Goal: Task Accomplishment & Management: Use online tool/utility

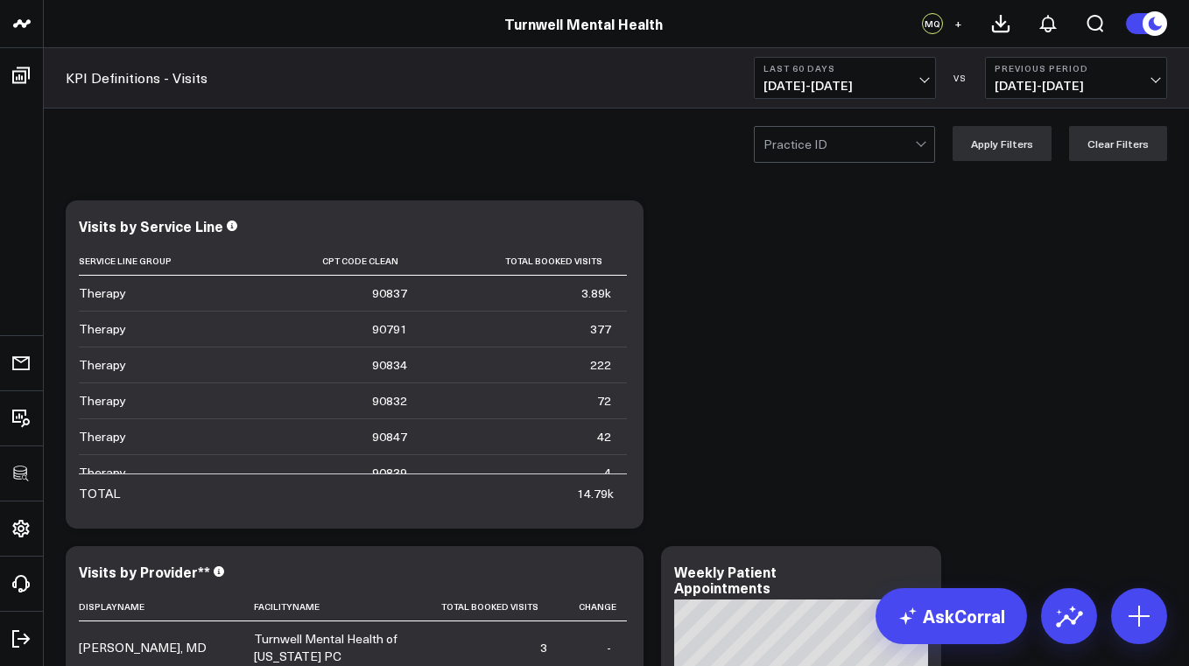
click at [621, 227] on icon at bounding box center [619, 228] width 21 height 21
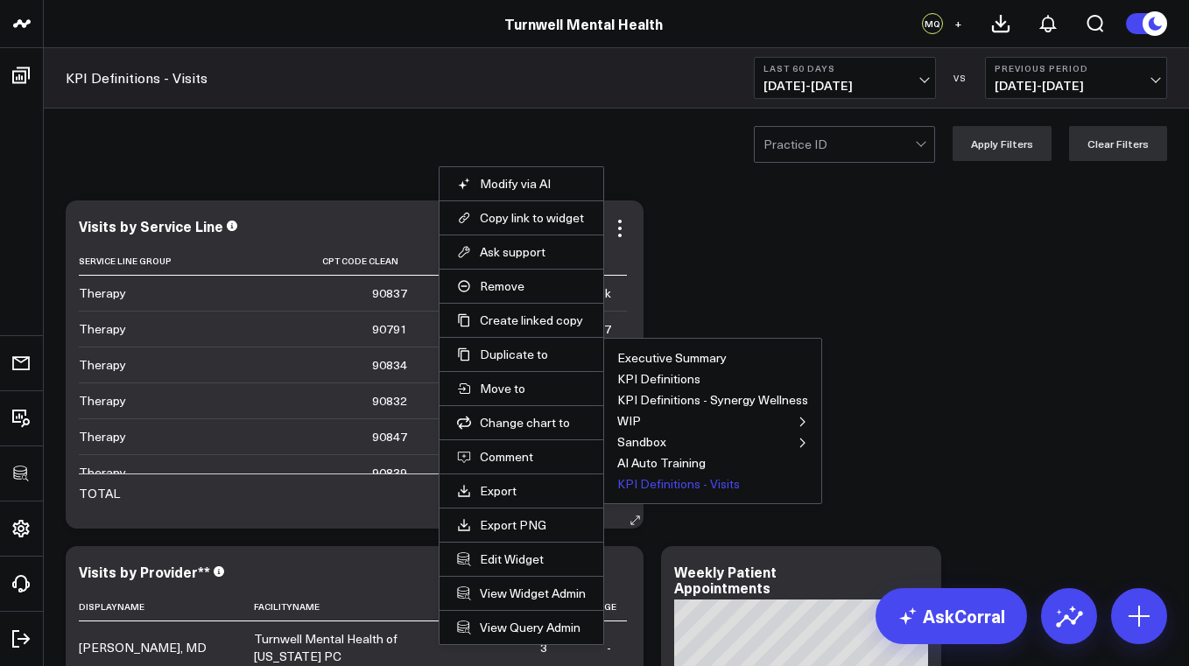
click at [663, 481] on button "KPI Definitions - Visits" at bounding box center [678, 484] width 123 height 12
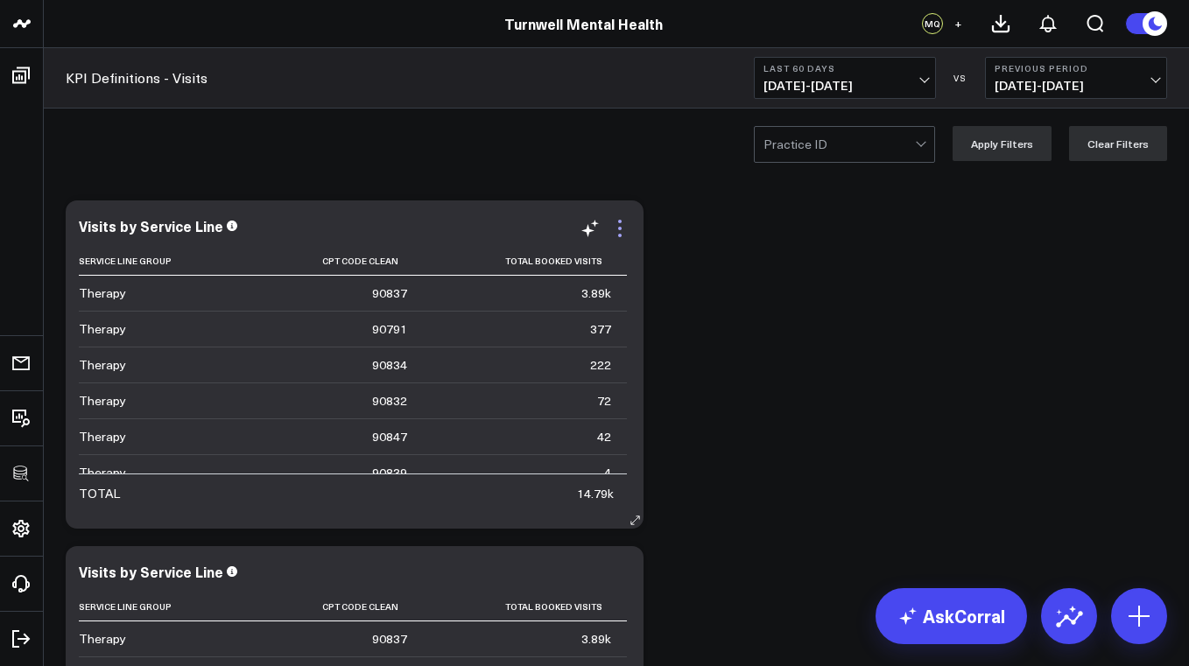
click at [621, 233] on icon at bounding box center [619, 228] width 21 height 21
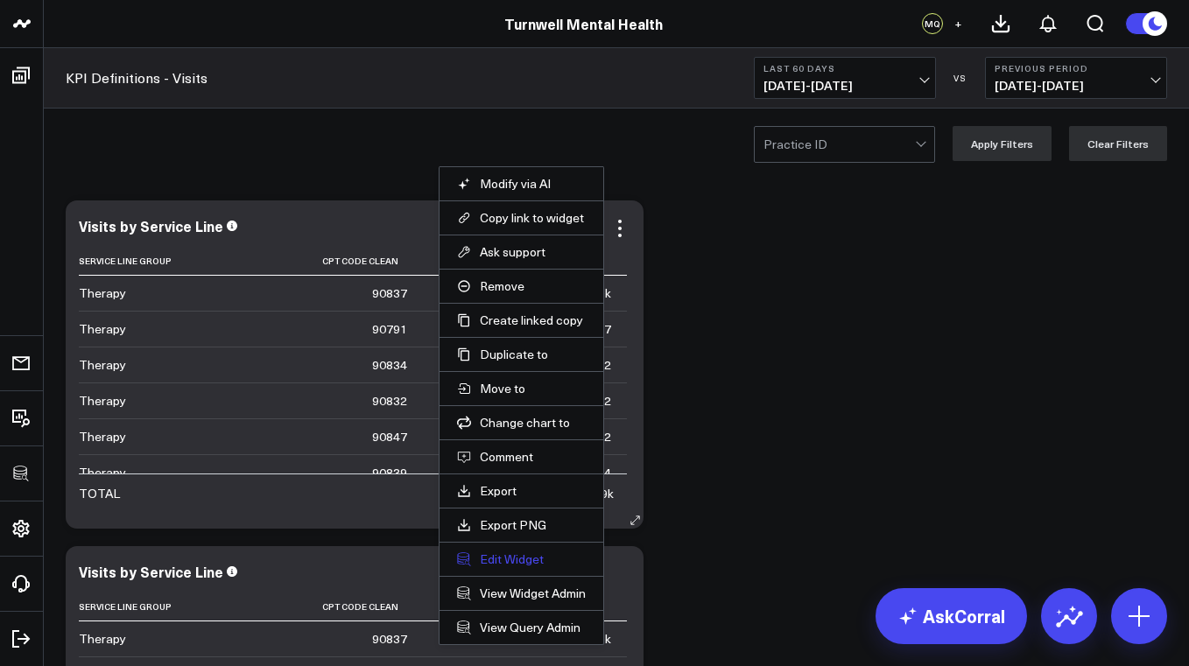
click at [549, 555] on button "Edit Widget" at bounding box center [521, 559] width 129 height 16
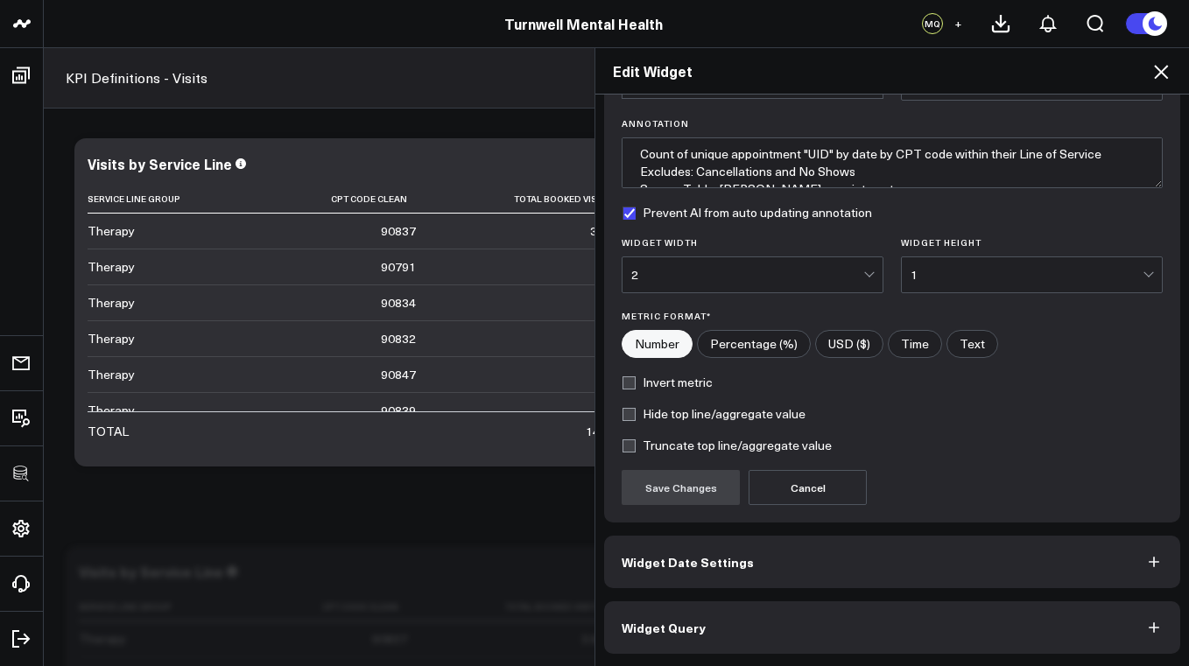
scroll to position [116, 0]
click at [1150, 624] on icon "button" at bounding box center [1154, 628] width 18 height 18
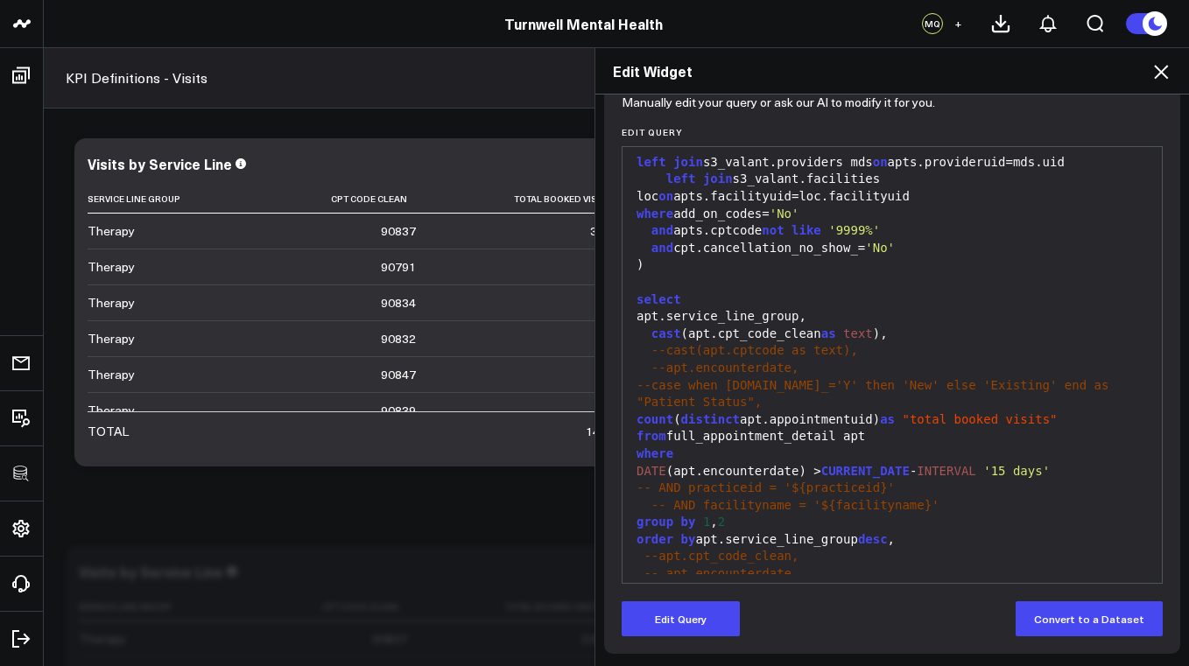
scroll to position [192, 0]
click at [1166, 72] on icon at bounding box center [1160, 71] width 21 height 21
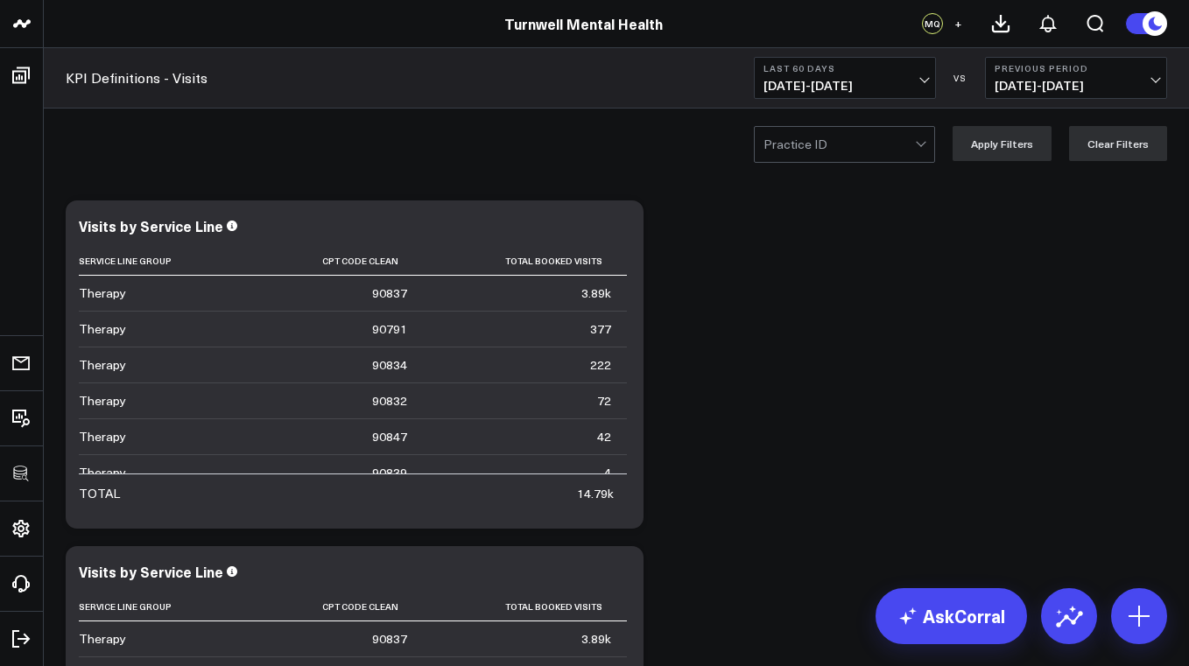
click at [167, 72] on link "KPI Definitions - Visits" at bounding box center [137, 77] width 142 height 19
click at [1142, 614] on icon at bounding box center [1139, 616] width 28 height 28
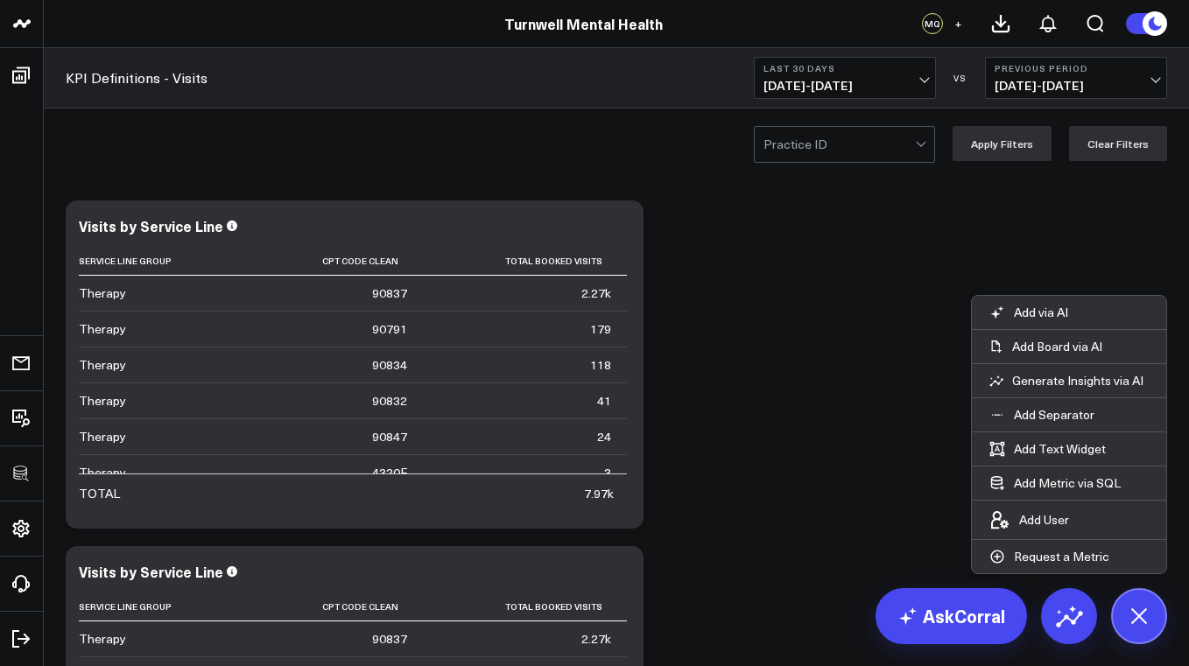
click at [621, 225] on icon at bounding box center [619, 228] width 21 height 21
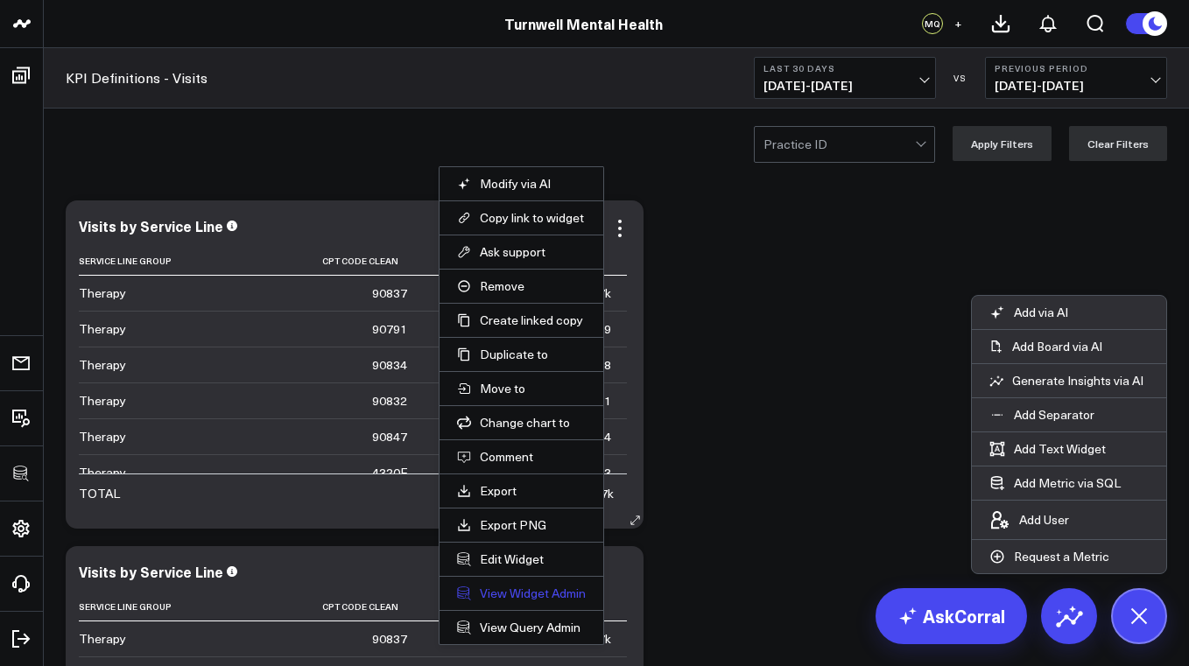
click at [557, 592] on link "View Widget Admin" at bounding box center [521, 594] width 129 height 16
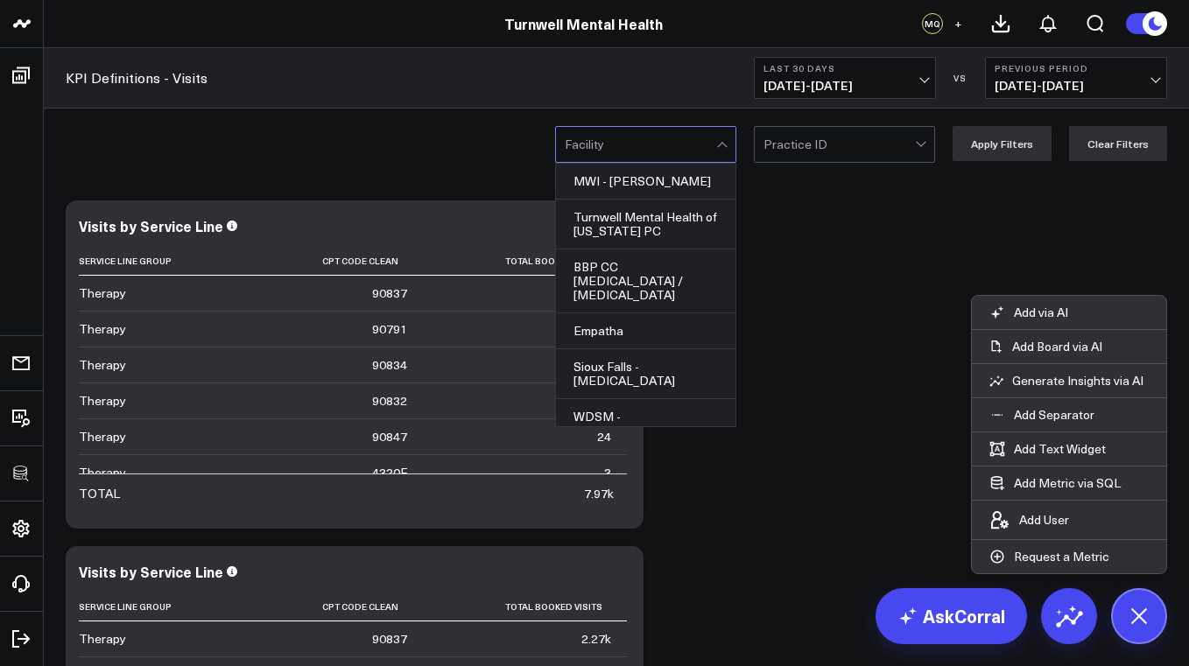
click at [706, 156] on div at bounding box center [640, 144] width 151 height 35
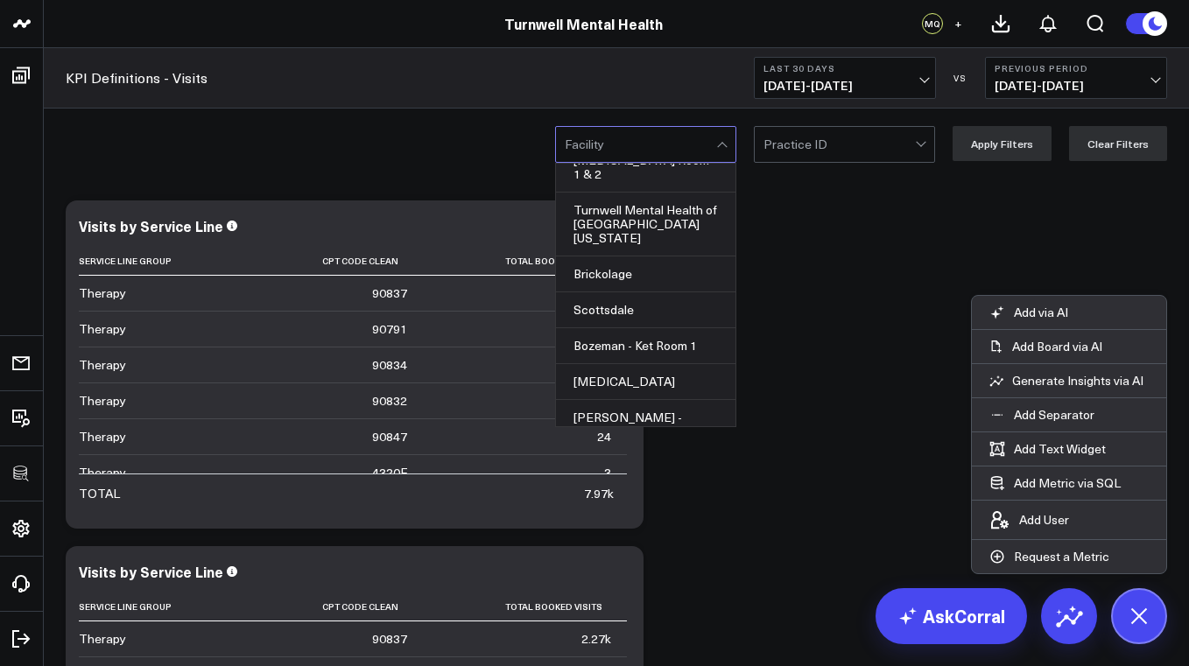
scroll to position [329, 0]
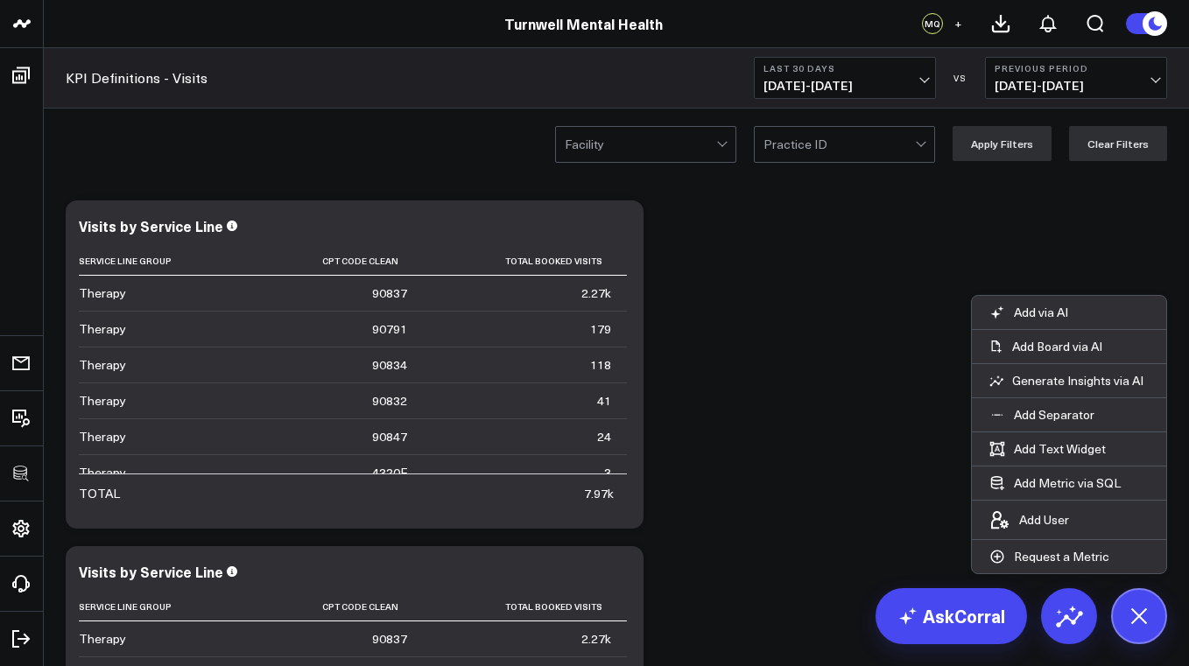
click at [713, 140] on div at bounding box center [640, 144] width 151 height 35
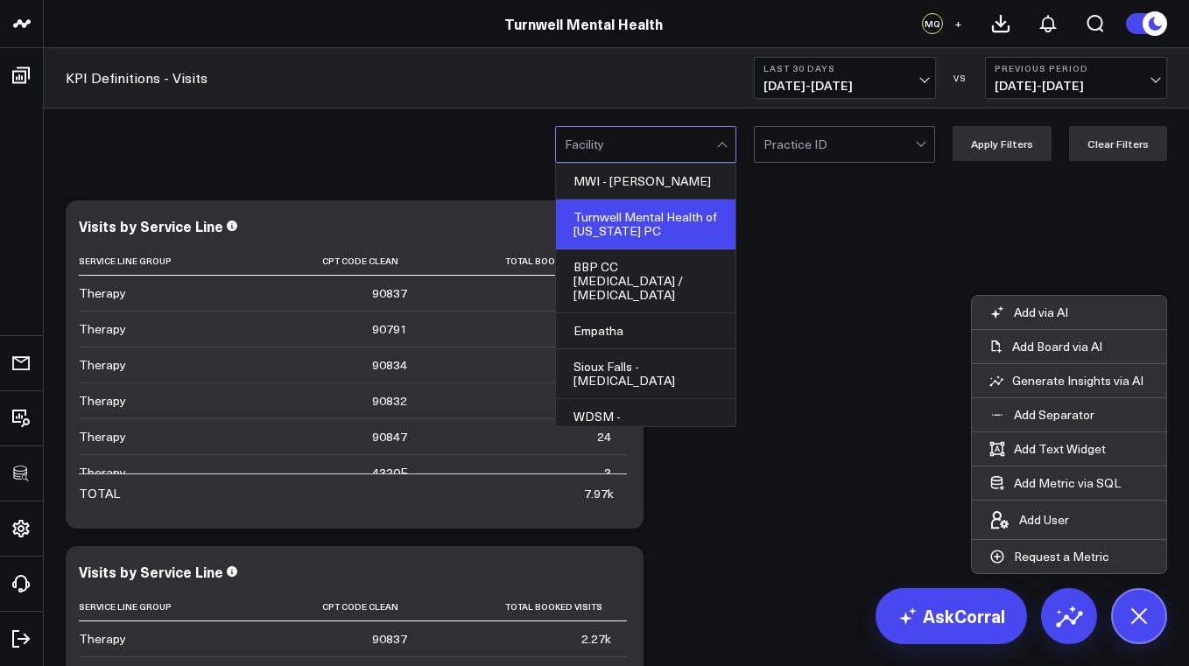
click at [678, 215] on div "Turnwell Mental Health of [US_STATE] PC" at bounding box center [645, 225] width 179 height 50
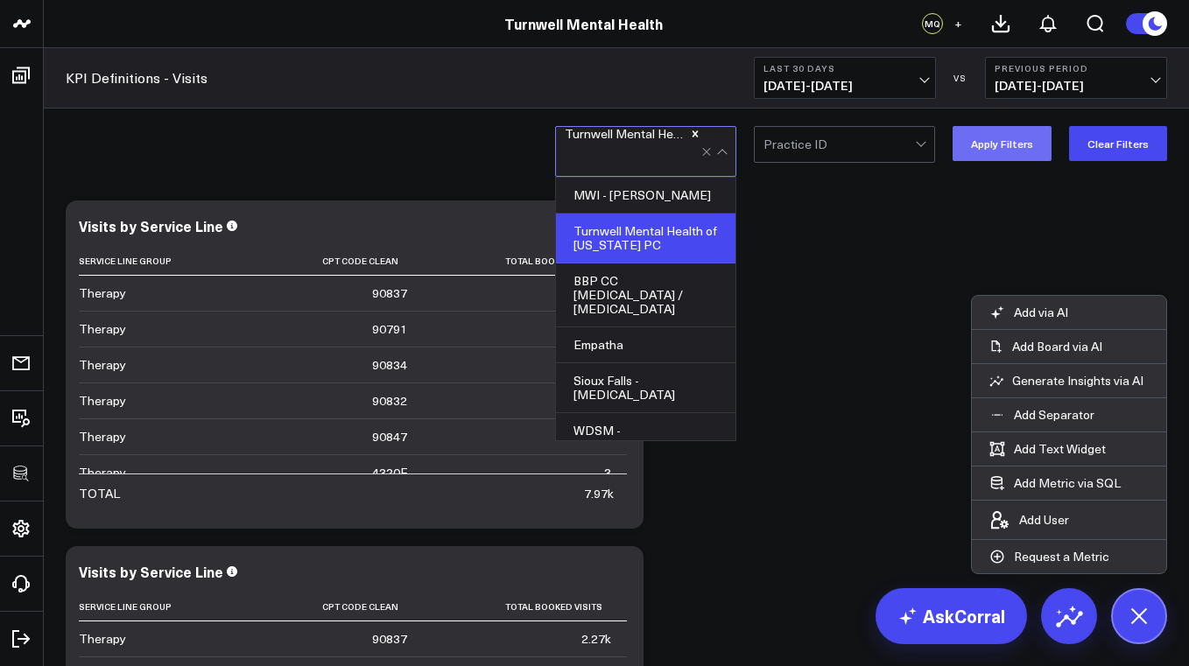
click at [989, 154] on button "Apply Filters" at bounding box center [1001, 143] width 99 height 35
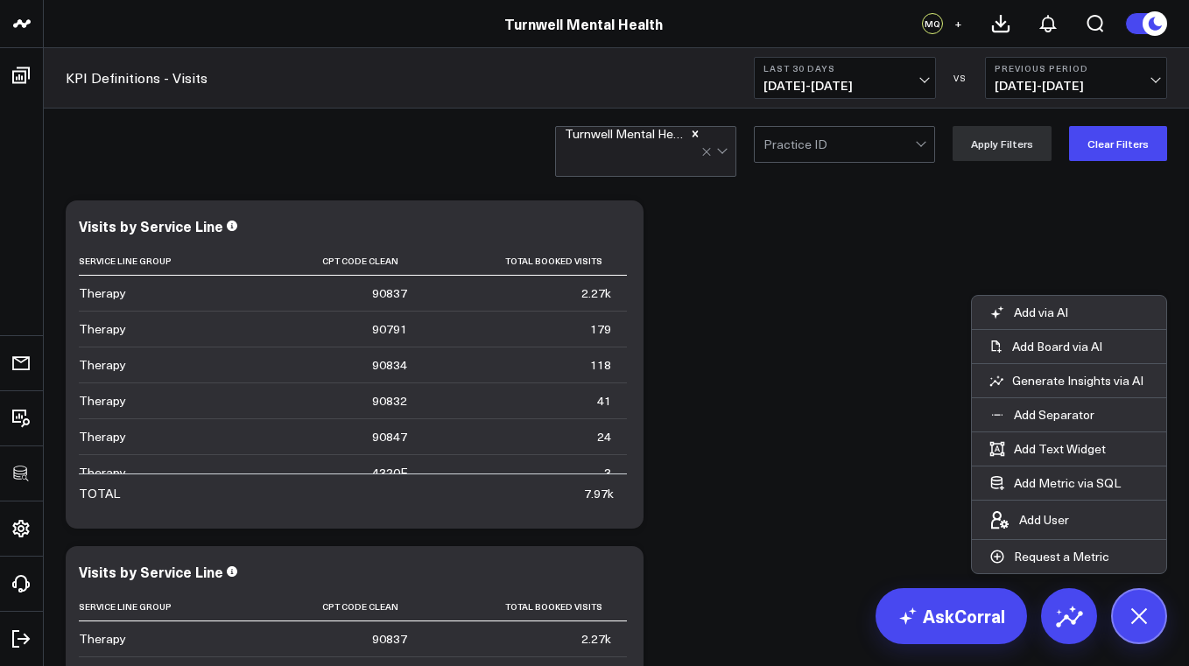
click at [726, 153] on div at bounding box center [722, 149] width 10 height 10
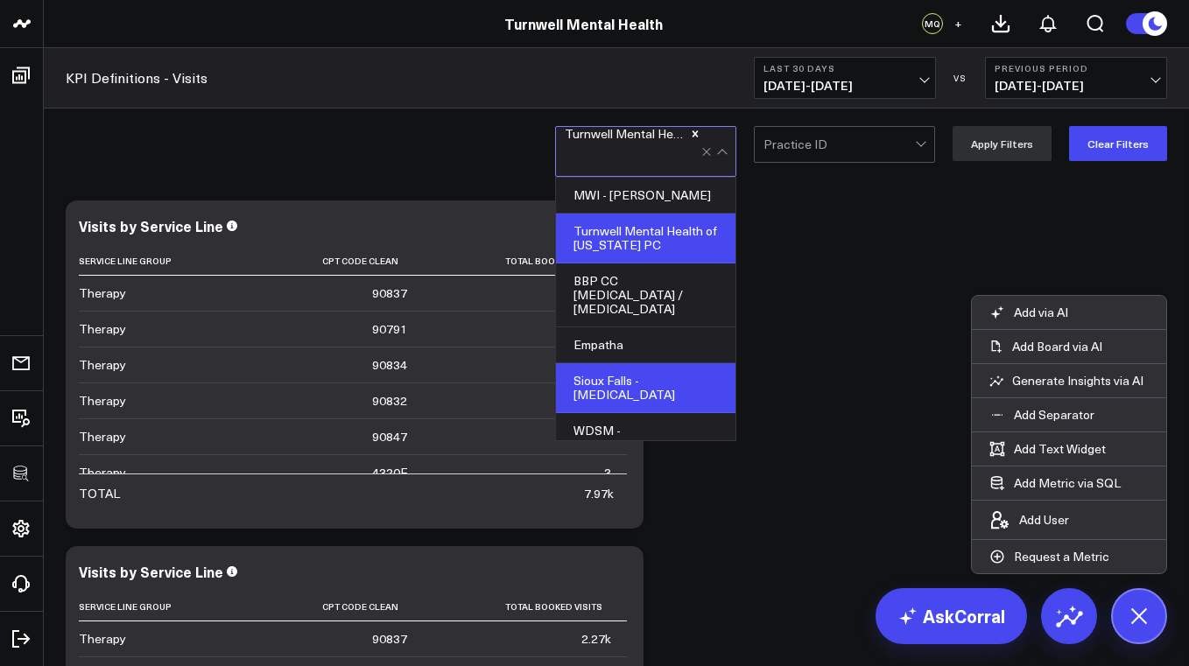
click at [633, 369] on div "Sioux Falls - [MEDICAL_DATA]" at bounding box center [645, 388] width 179 height 50
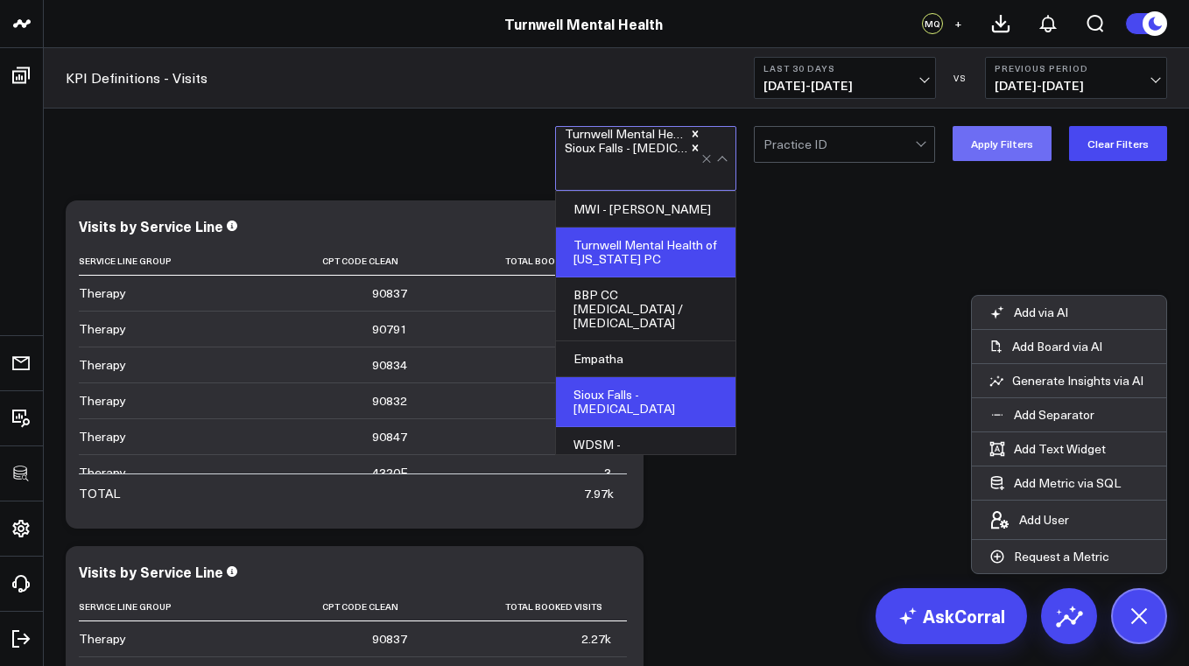
click at [996, 154] on button "Apply Filters" at bounding box center [1001, 143] width 99 height 35
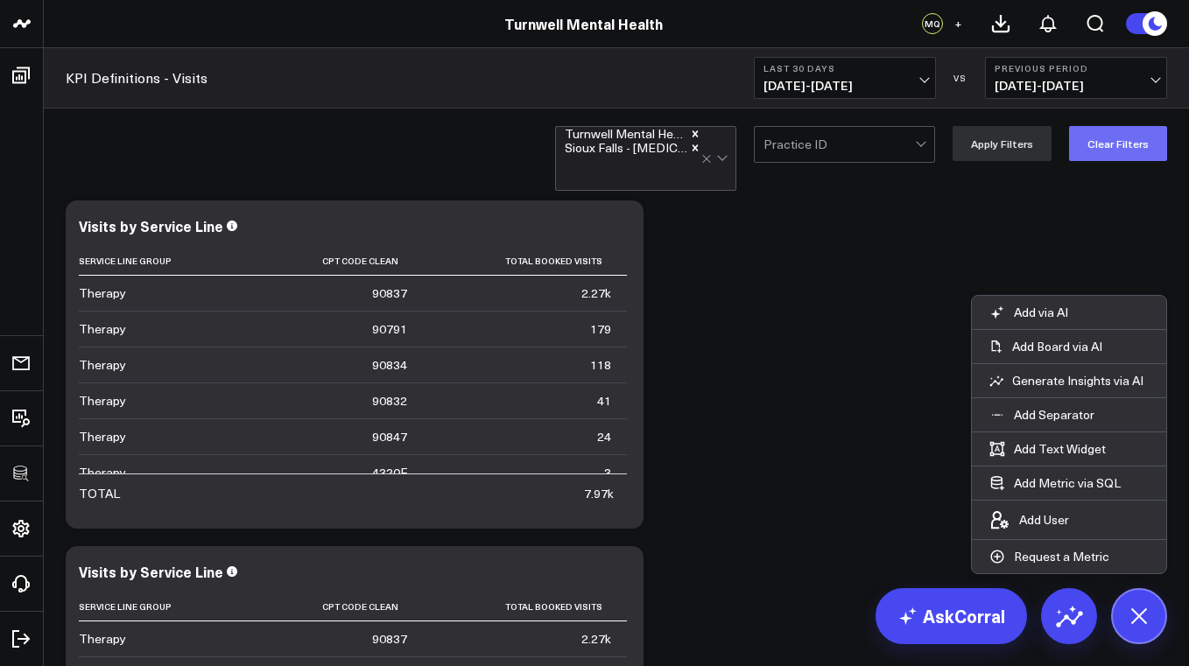
click at [1124, 156] on button "Clear Filters" at bounding box center [1118, 143] width 98 height 35
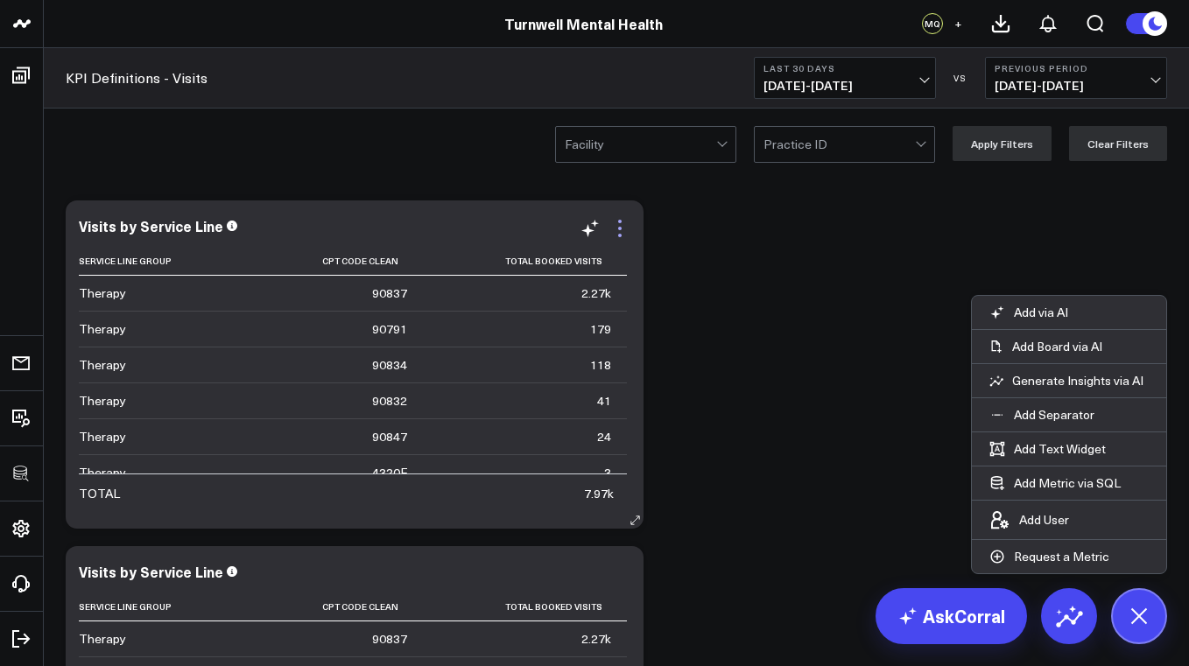
click at [617, 235] on icon at bounding box center [619, 228] width 21 height 21
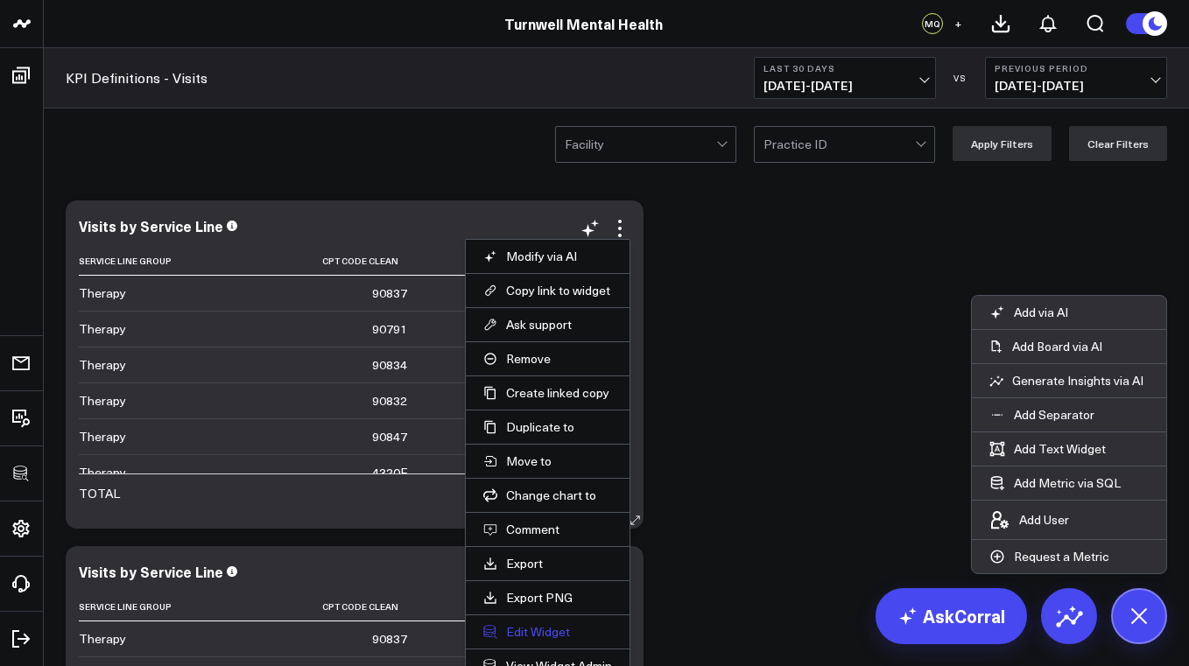
click at [537, 634] on button "Edit Widget" at bounding box center [547, 632] width 129 height 16
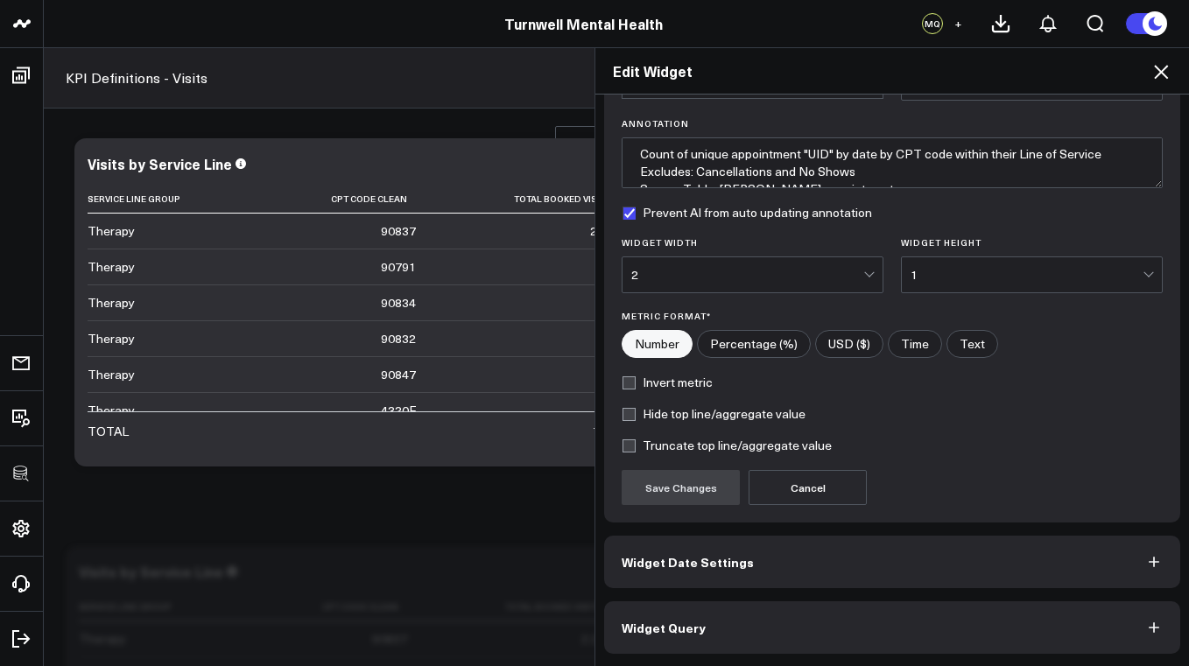
scroll to position [116, 0]
click at [698, 621] on span "Widget Query" at bounding box center [663, 628] width 84 height 14
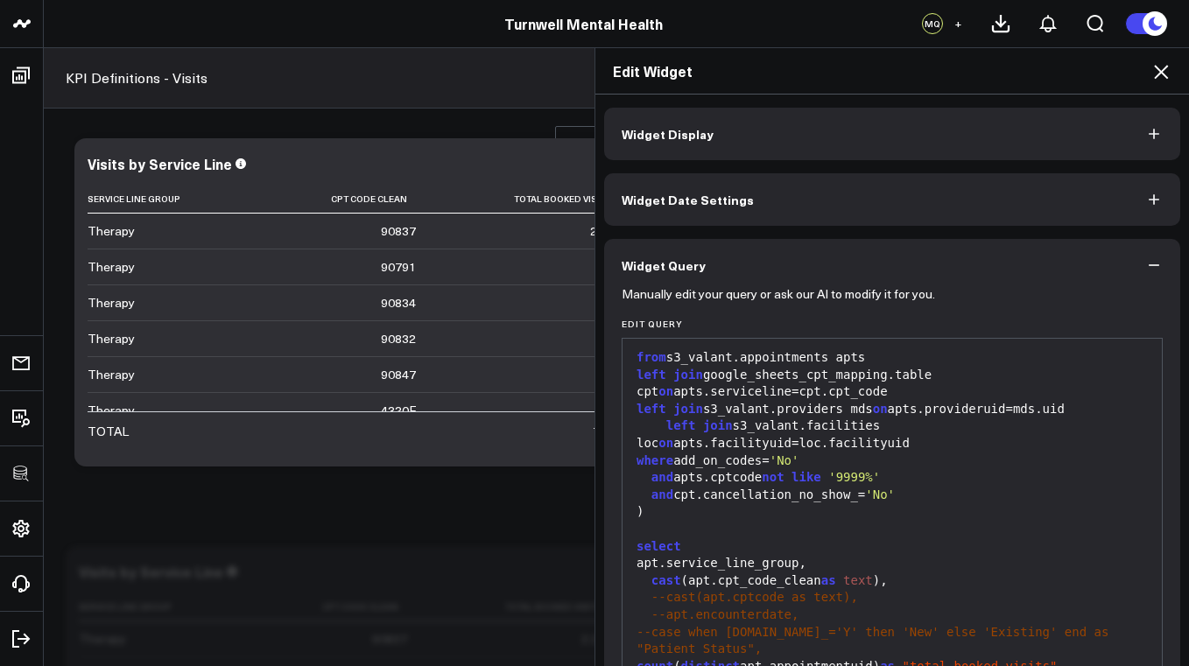
scroll to position [467, 0]
